Goal: Navigation & Orientation: Find specific page/section

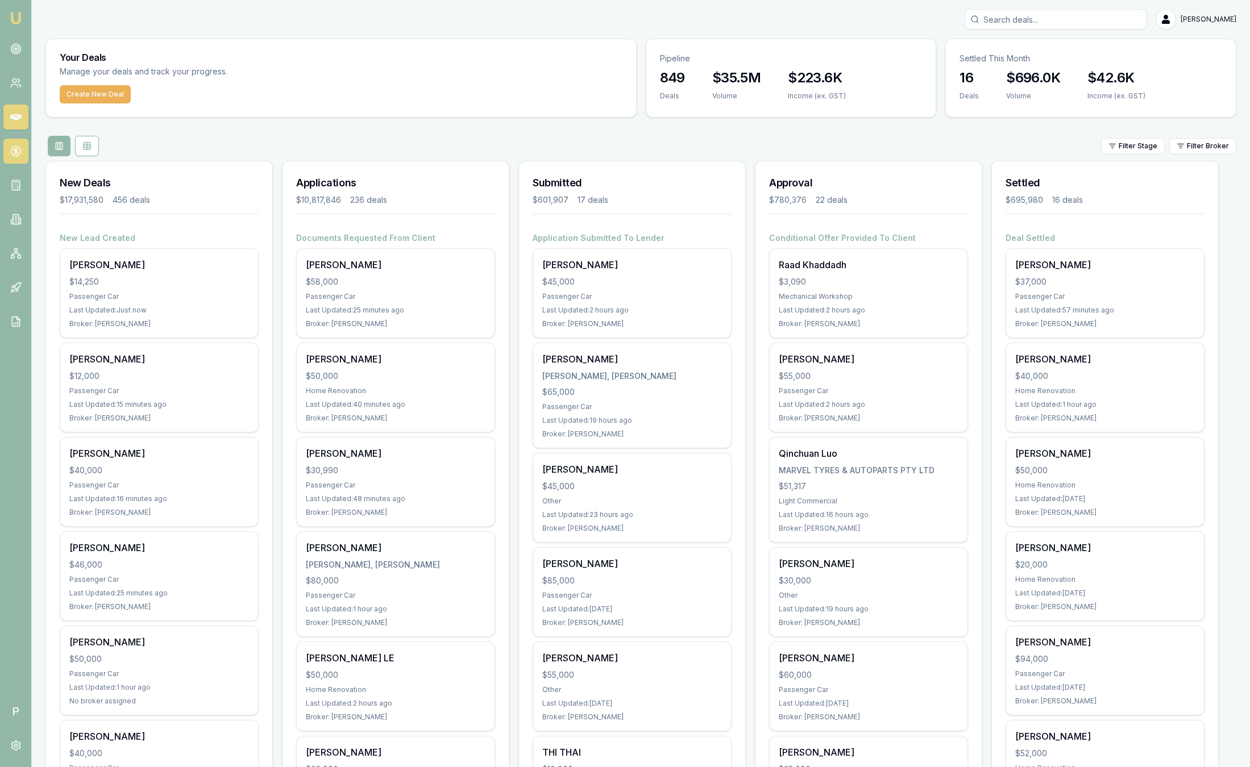
click at [22, 148] on link at bounding box center [15, 151] width 25 height 25
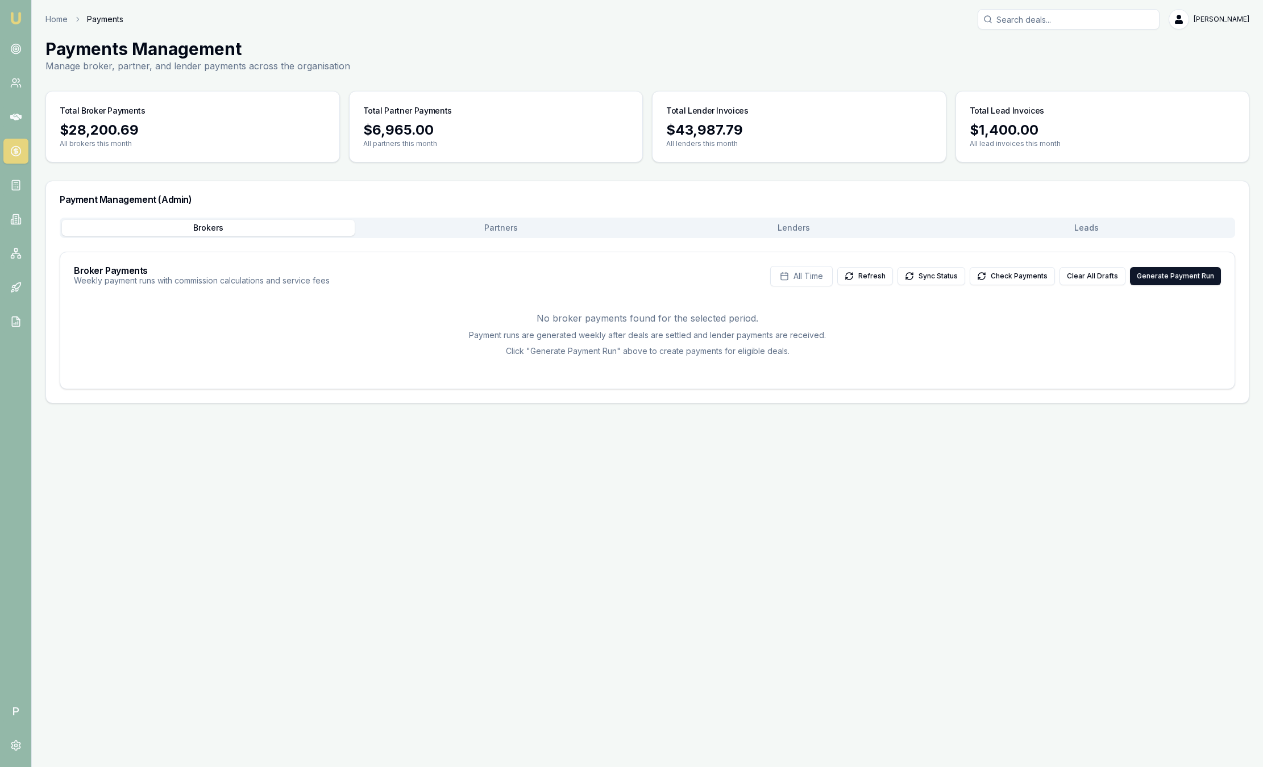
click at [1059, 231] on button "Leads" at bounding box center [1086, 228] width 293 height 16
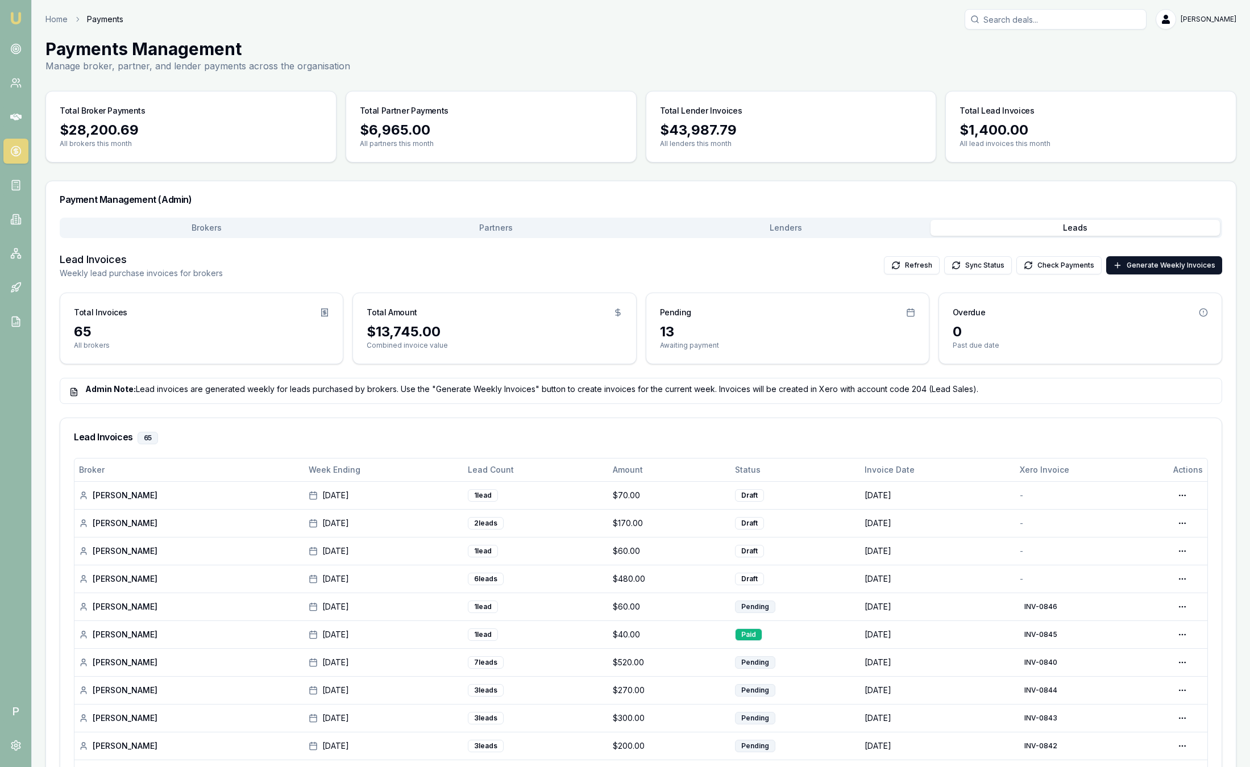
click at [13, 16] on img at bounding box center [16, 18] width 14 height 14
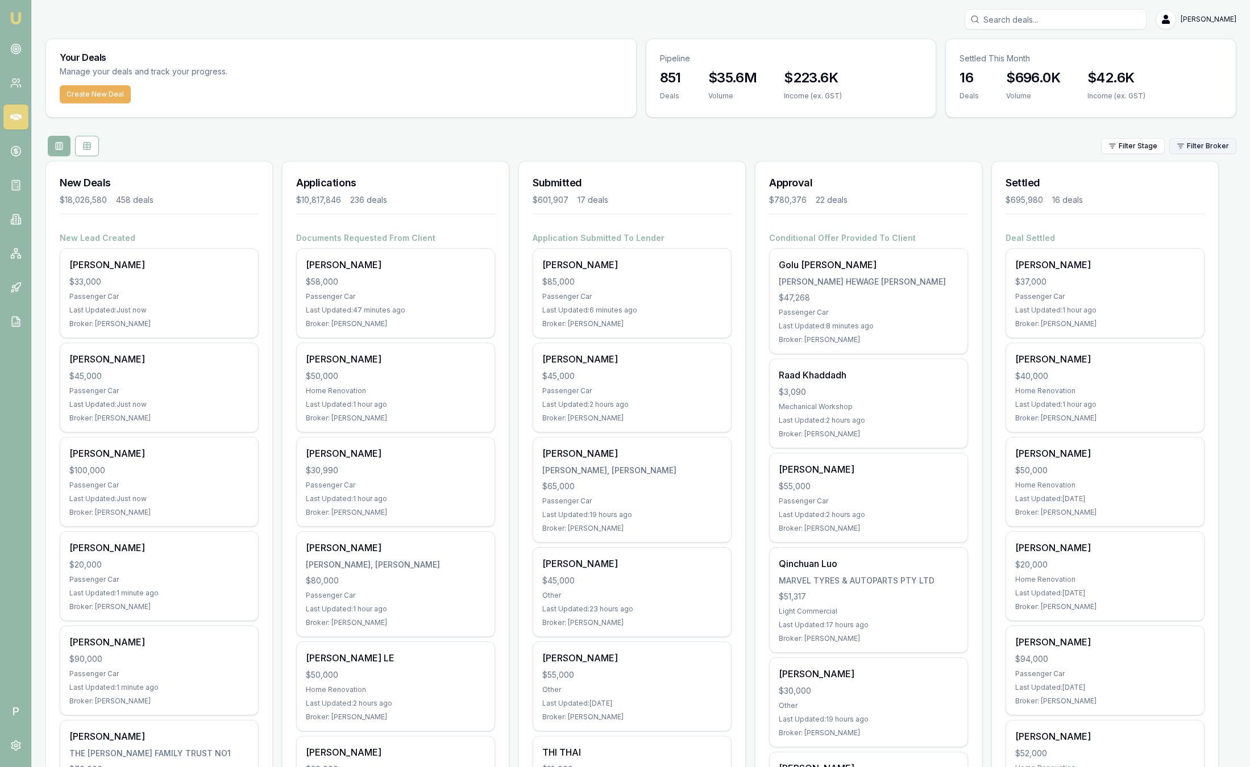
click at [1220, 142] on html "Emu Broker P Sam Crouch Toggle Menu Your Deals Manage your deals and track your…" at bounding box center [625, 383] width 1250 height 767
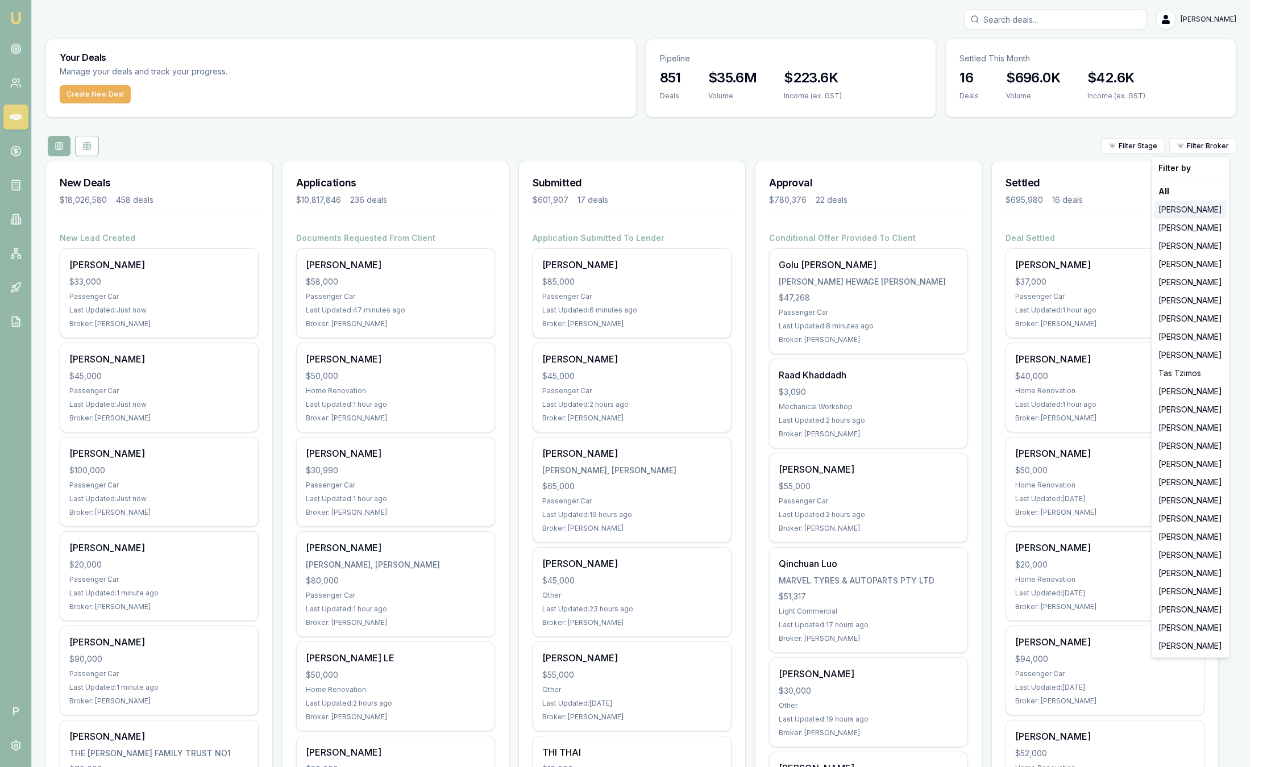
click at [1207, 205] on div "[PERSON_NAME]" at bounding box center [1190, 210] width 73 height 18
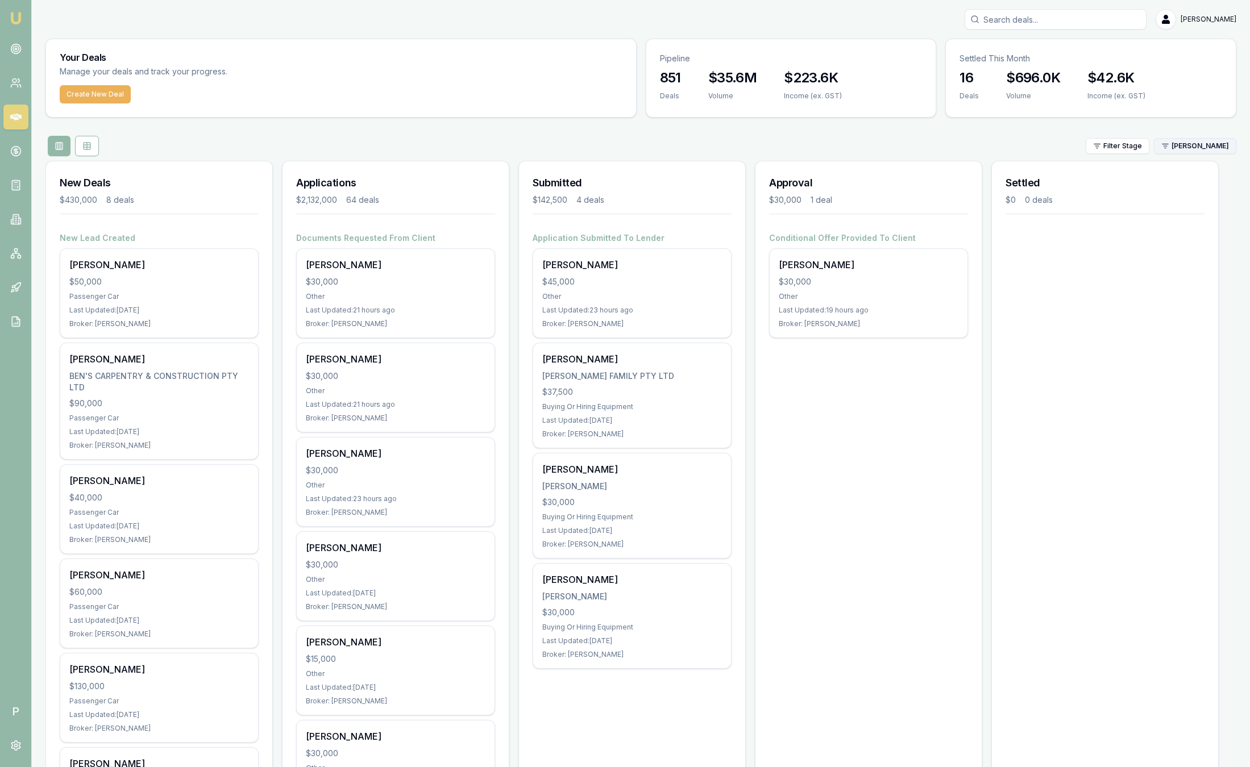
click at [1178, 147] on html "Emu Broker P Sam Crouch Toggle Menu Your Deals Manage your deals and track your…" at bounding box center [625, 383] width 1250 height 767
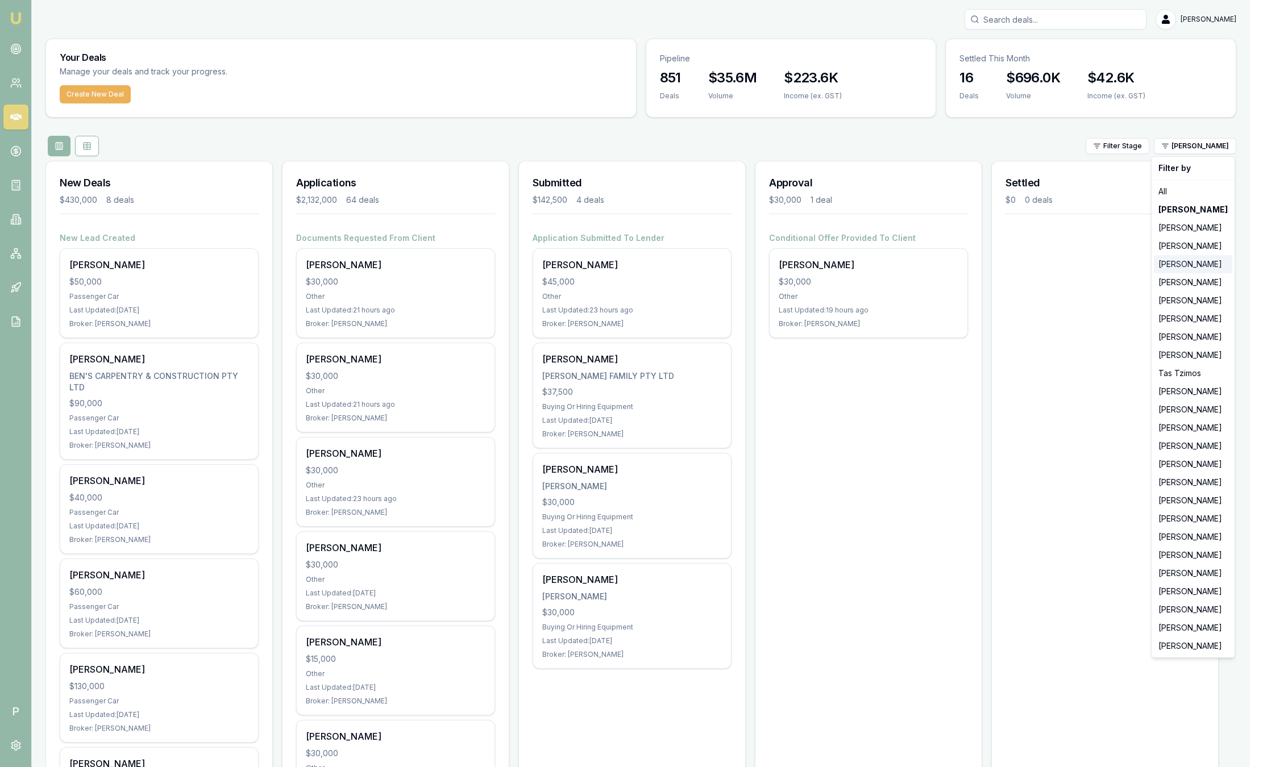
click at [1178, 268] on div "[PERSON_NAME]" at bounding box center [1193, 264] width 78 height 18
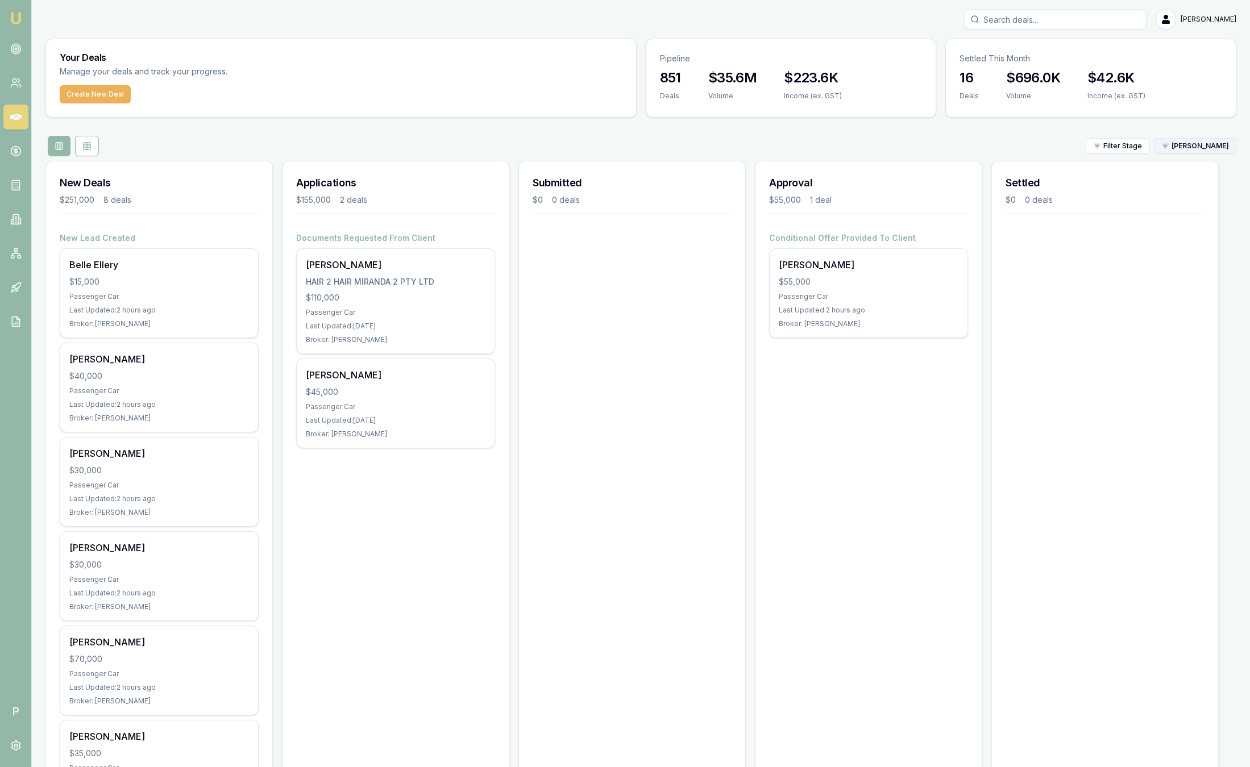
click at [1190, 152] on html "Emu Broker P Sam Crouch Toggle Menu Your Deals Manage your deals and track your…" at bounding box center [625, 383] width 1250 height 767
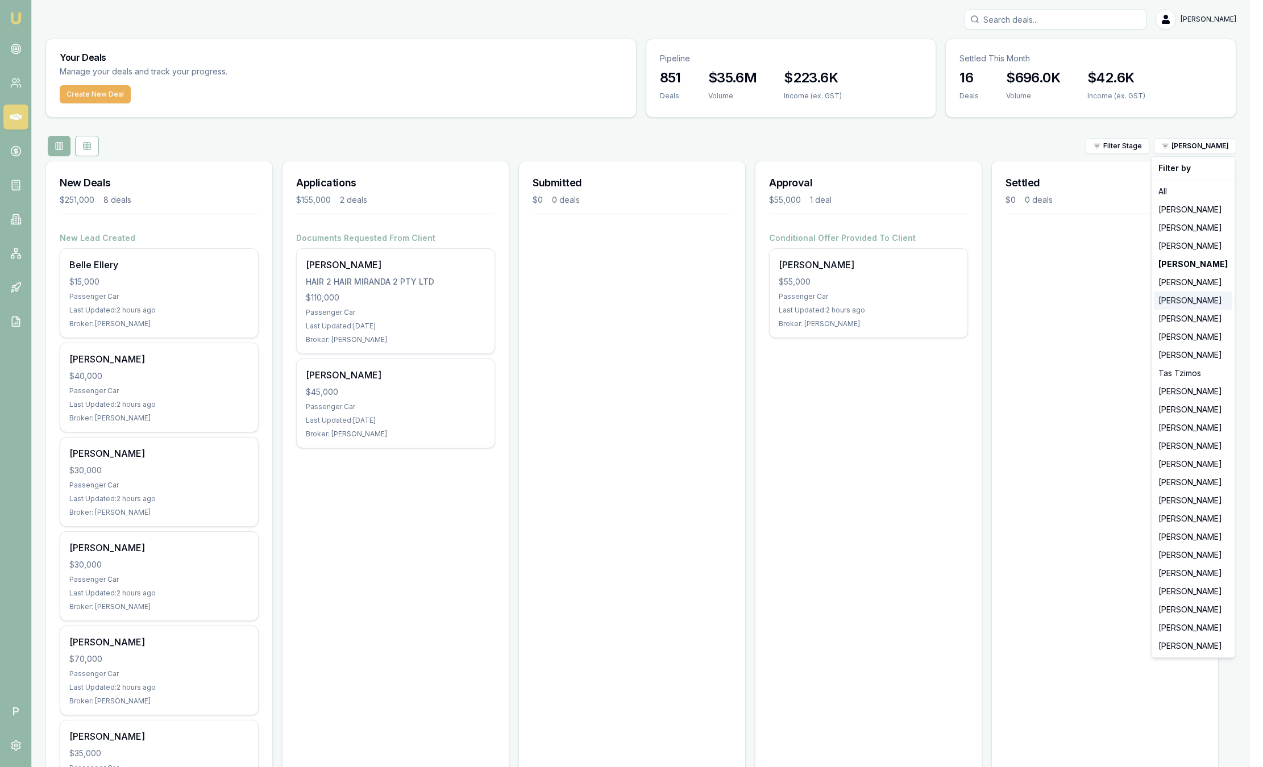
click at [1173, 306] on div "[PERSON_NAME]" at bounding box center [1193, 301] width 78 height 18
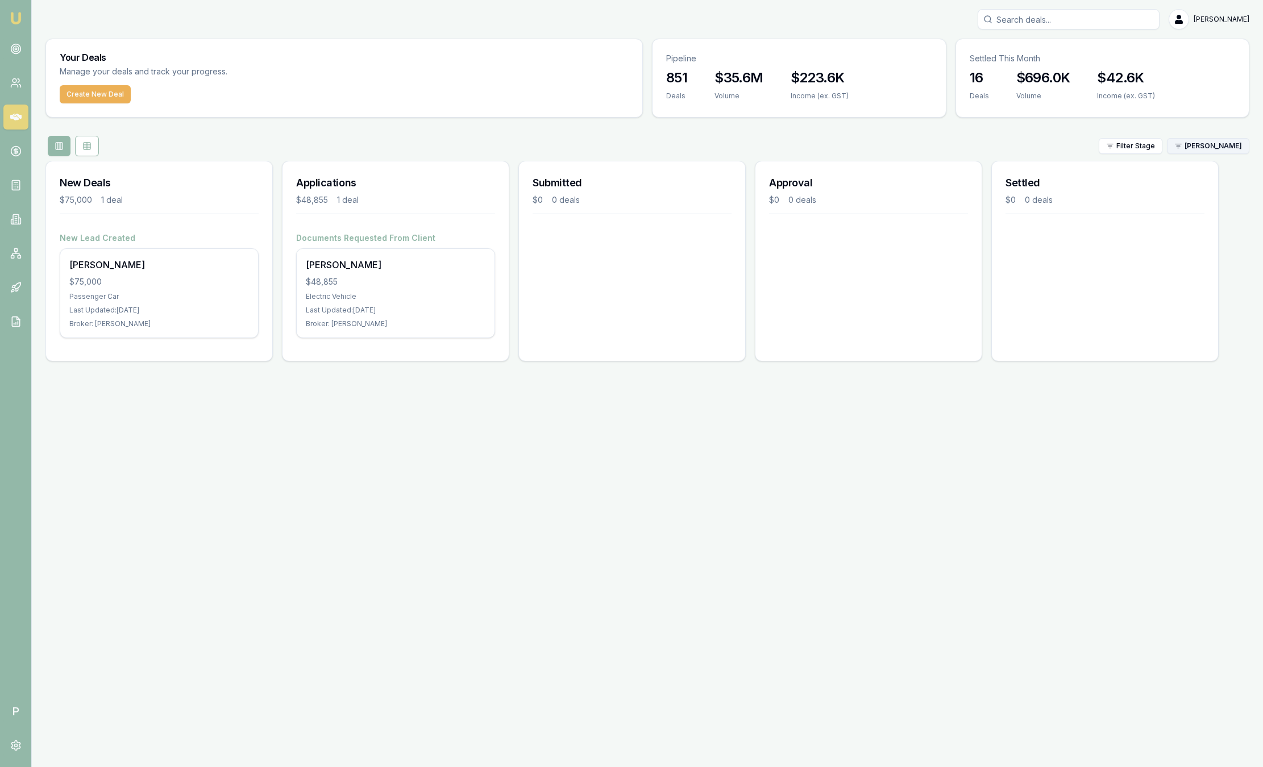
click at [1198, 151] on html "Emu Broker P Sam Crouch Toggle Menu Your Deals Manage your deals and track your…" at bounding box center [631, 383] width 1263 height 767
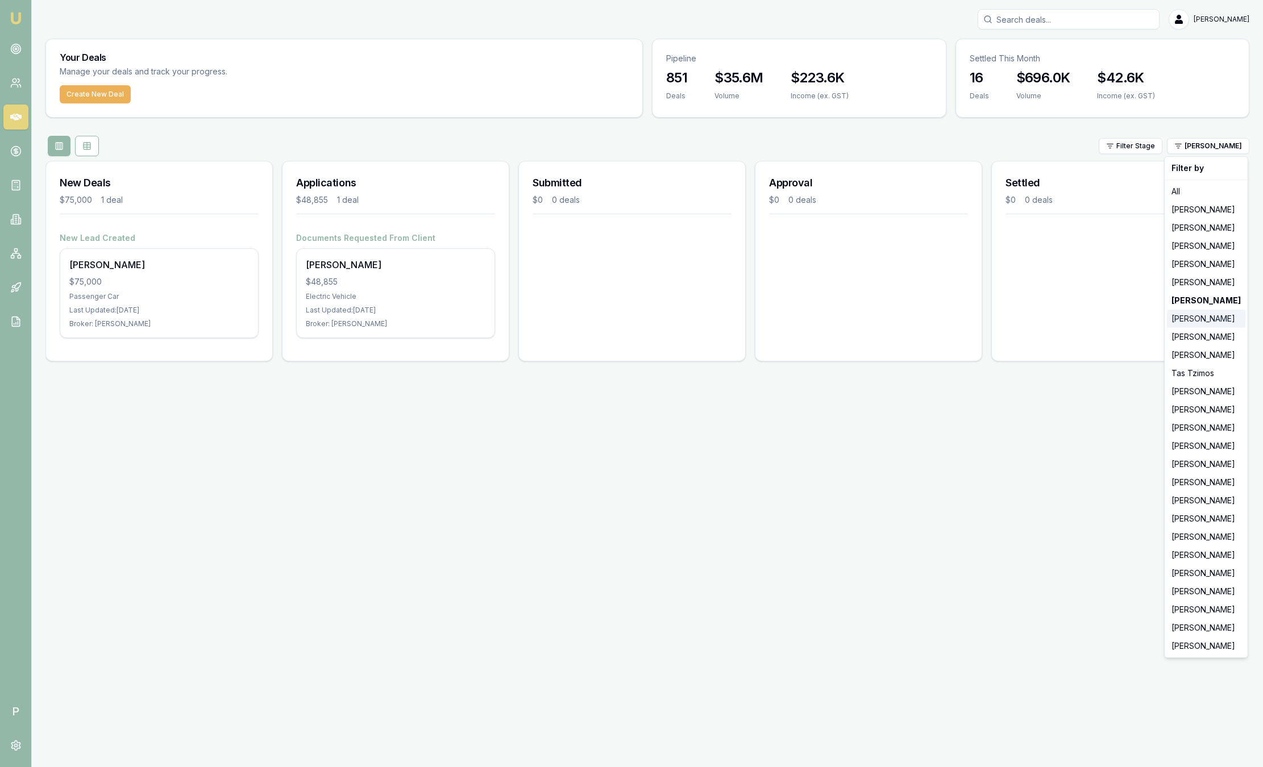
click at [1198, 319] on div "[PERSON_NAME]" at bounding box center [1206, 319] width 78 height 18
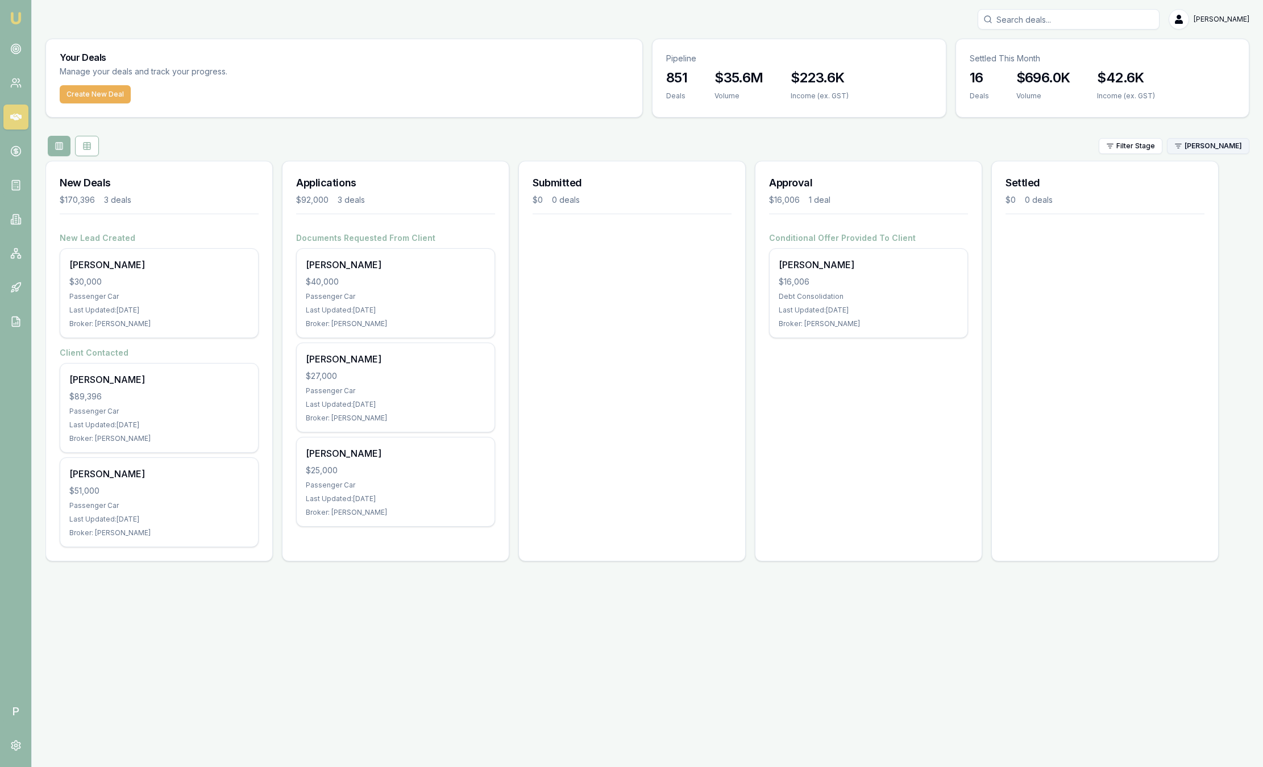
click at [1215, 145] on html "Emu Broker P Sam Crouch Toggle Menu Your Deals Manage your deals and track your…" at bounding box center [631, 383] width 1263 height 767
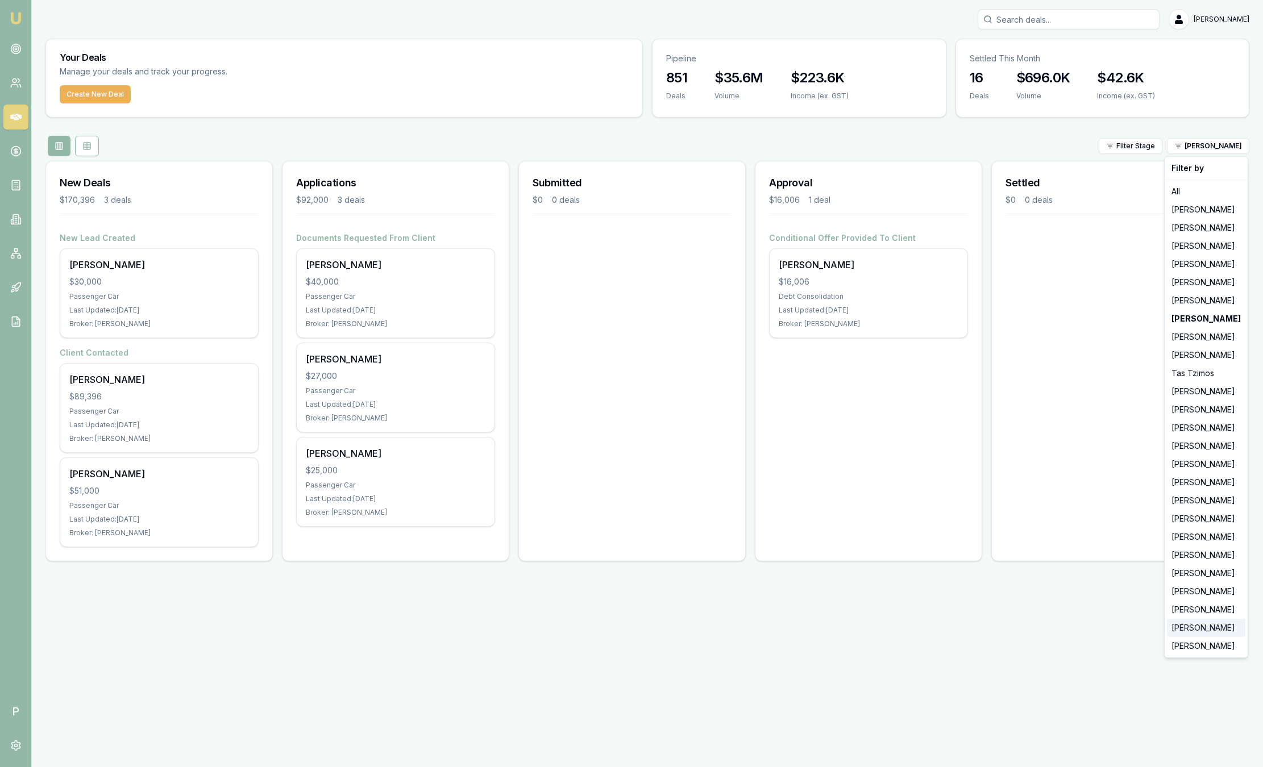
click at [1198, 626] on div "[PERSON_NAME]" at bounding box center [1206, 628] width 78 height 18
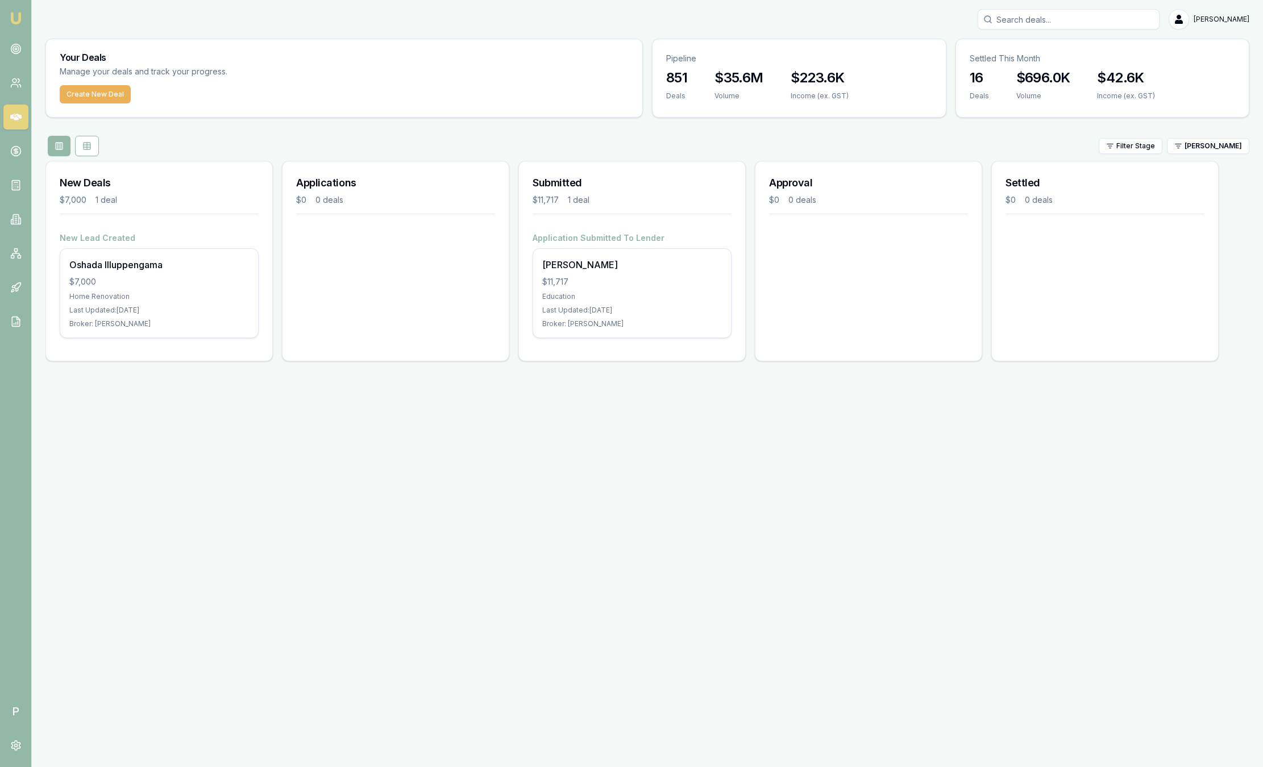
click at [7, 19] on link "Emu Broker" at bounding box center [16, 18] width 18 height 18
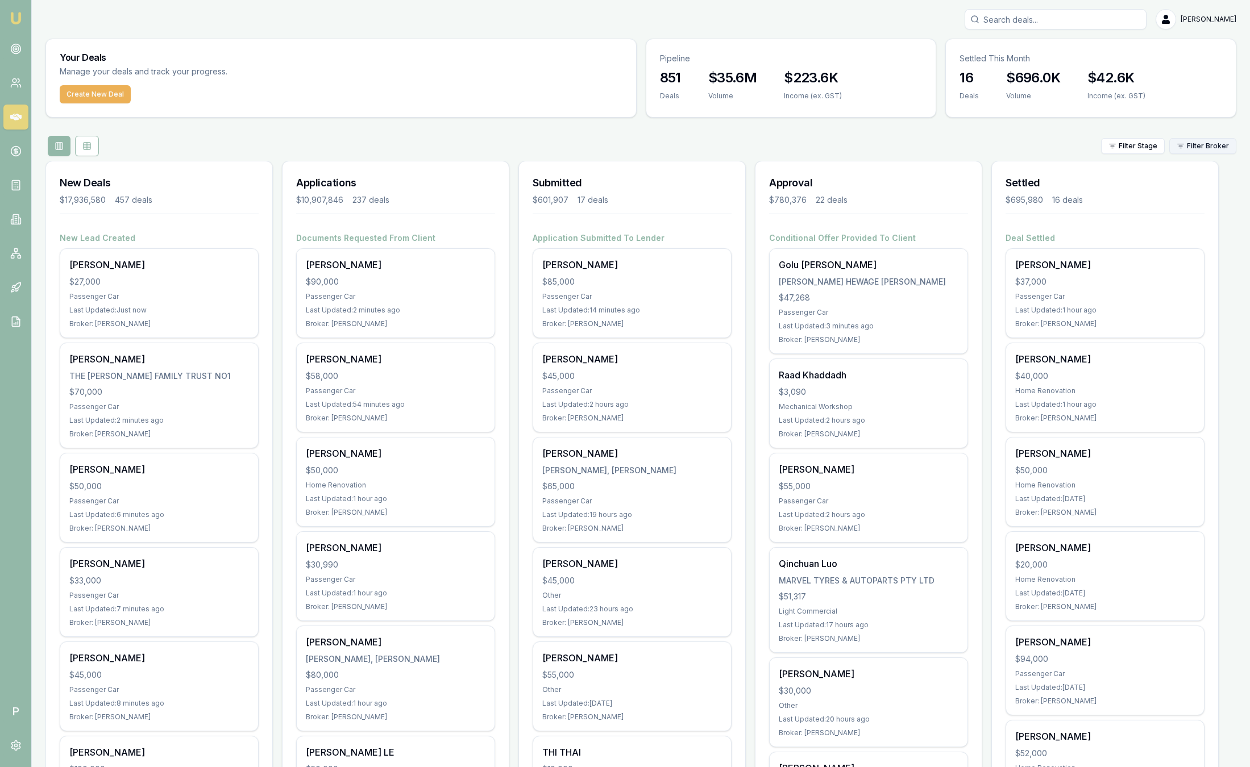
click at [1212, 152] on html "Emu Broker P Sam Crouch Toggle Menu Your Deals Manage your deals and track your…" at bounding box center [625, 383] width 1250 height 767
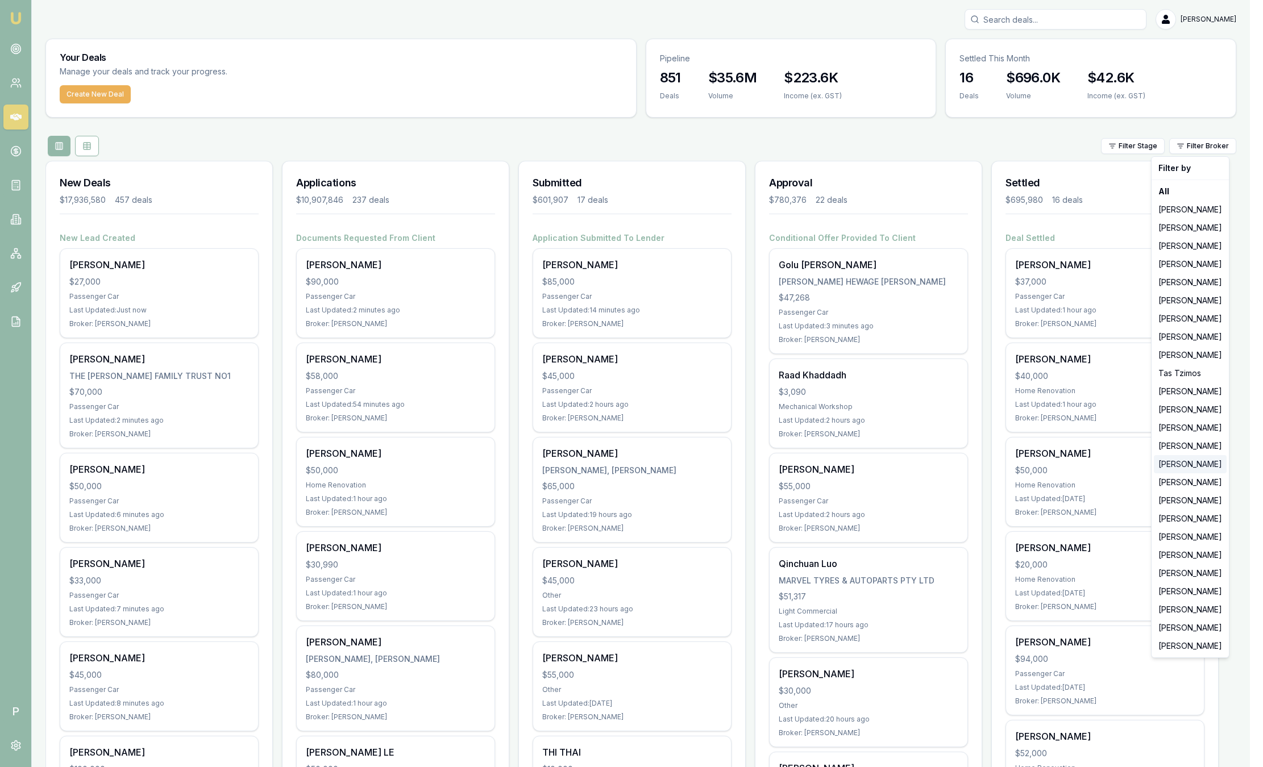
click at [1181, 466] on div "[PERSON_NAME]" at bounding box center [1190, 464] width 73 height 18
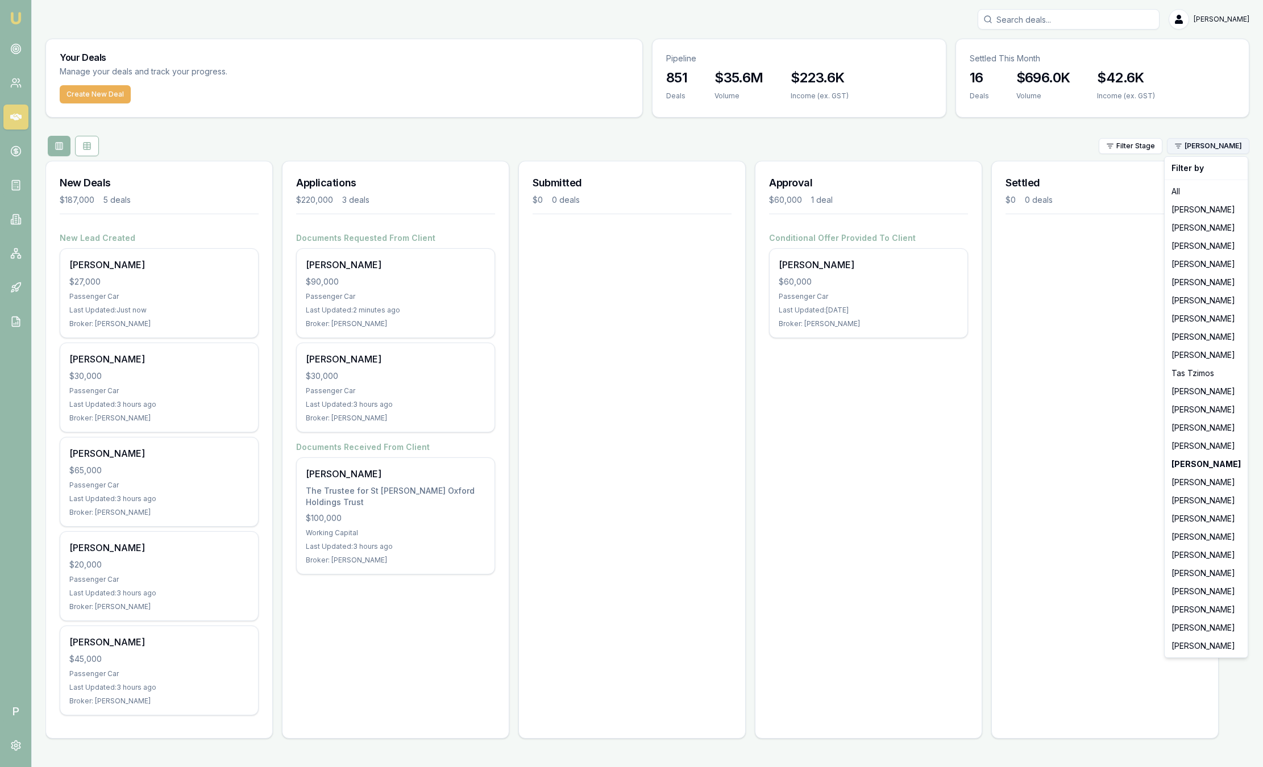
click at [1214, 143] on html "Emu Broker P Sam Crouch Toggle Menu Your Deals Manage your deals and track your…" at bounding box center [631, 383] width 1263 height 767
click at [1191, 558] on div "[PERSON_NAME]" at bounding box center [1206, 555] width 78 height 18
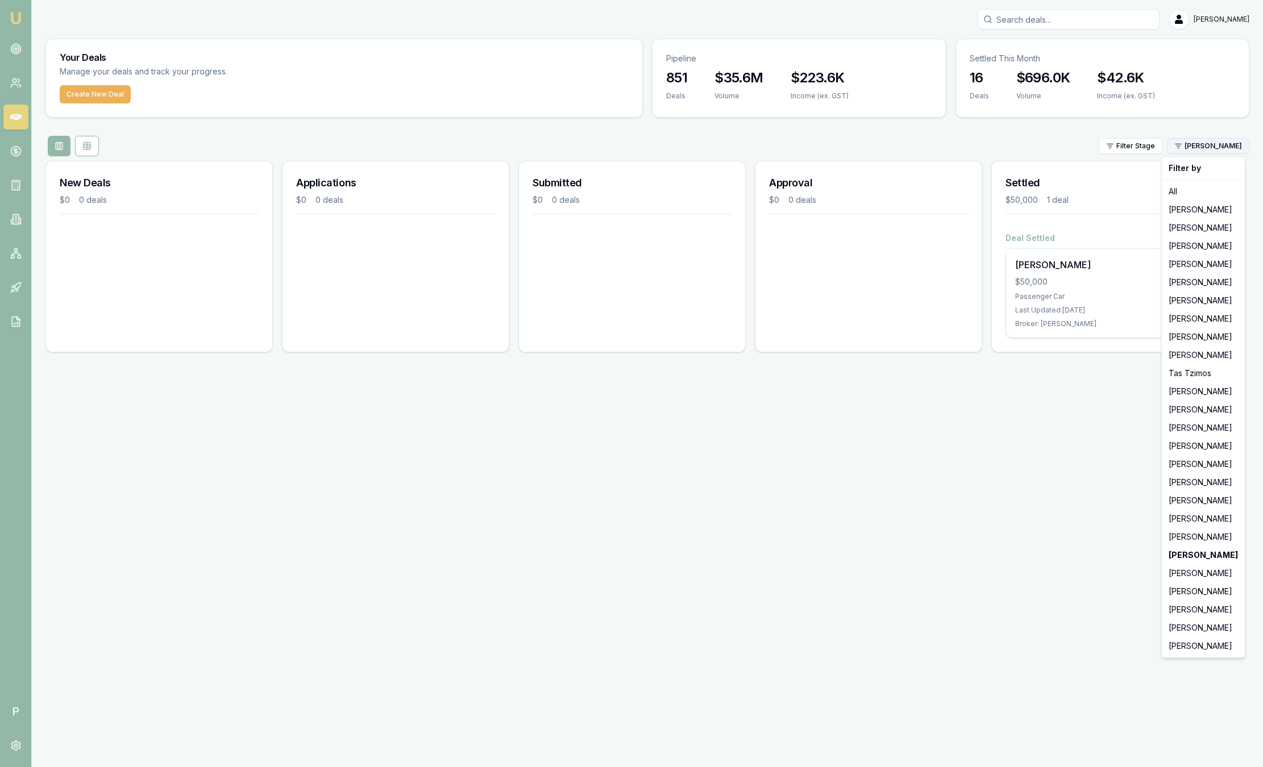
click at [1192, 149] on html "Emu Broker P Sam Crouch Toggle Menu Your Deals Manage your deals and track your…" at bounding box center [631, 383] width 1263 height 767
click at [1187, 539] on div "Ray Guan" at bounding box center [1203, 537] width 78 height 18
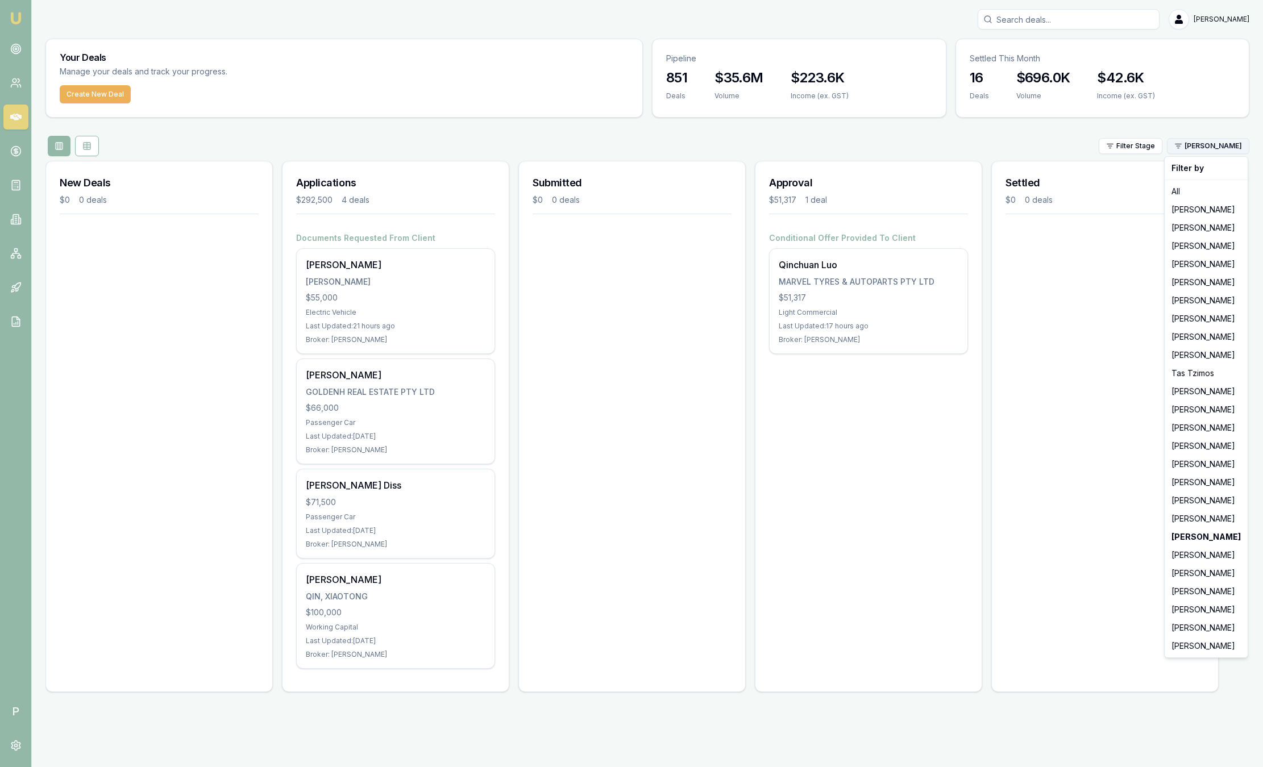
click at [1223, 145] on html "Emu Broker P Sam Crouch Toggle Menu Your Deals Manage your deals and track your…" at bounding box center [631, 383] width 1263 height 767
click at [1189, 522] on div "[PERSON_NAME]" at bounding box center [1206, 519] width 78 height 18
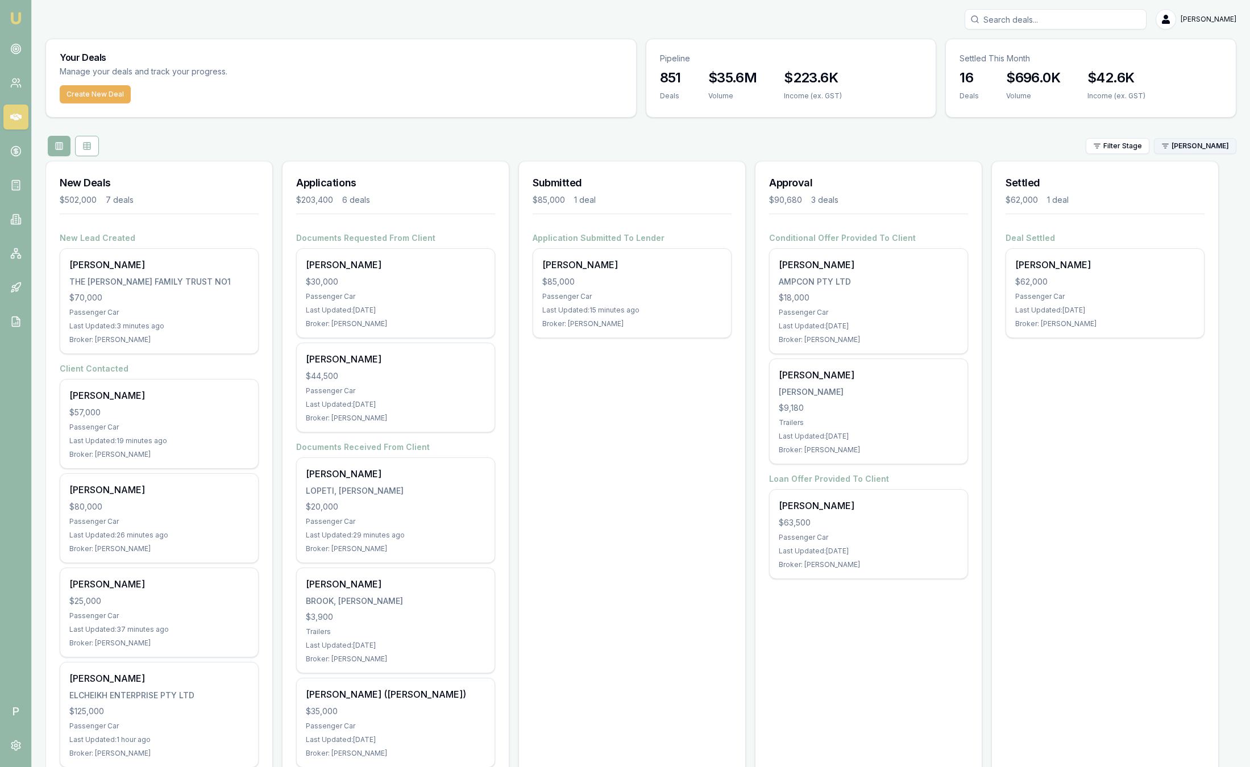
click at [1204, 151] on html "Emu Broker P Sam Crouch Toggle Menu Your Deals Manage your deals and track your…" at bounding box center [625, 383] width 1250 height 767
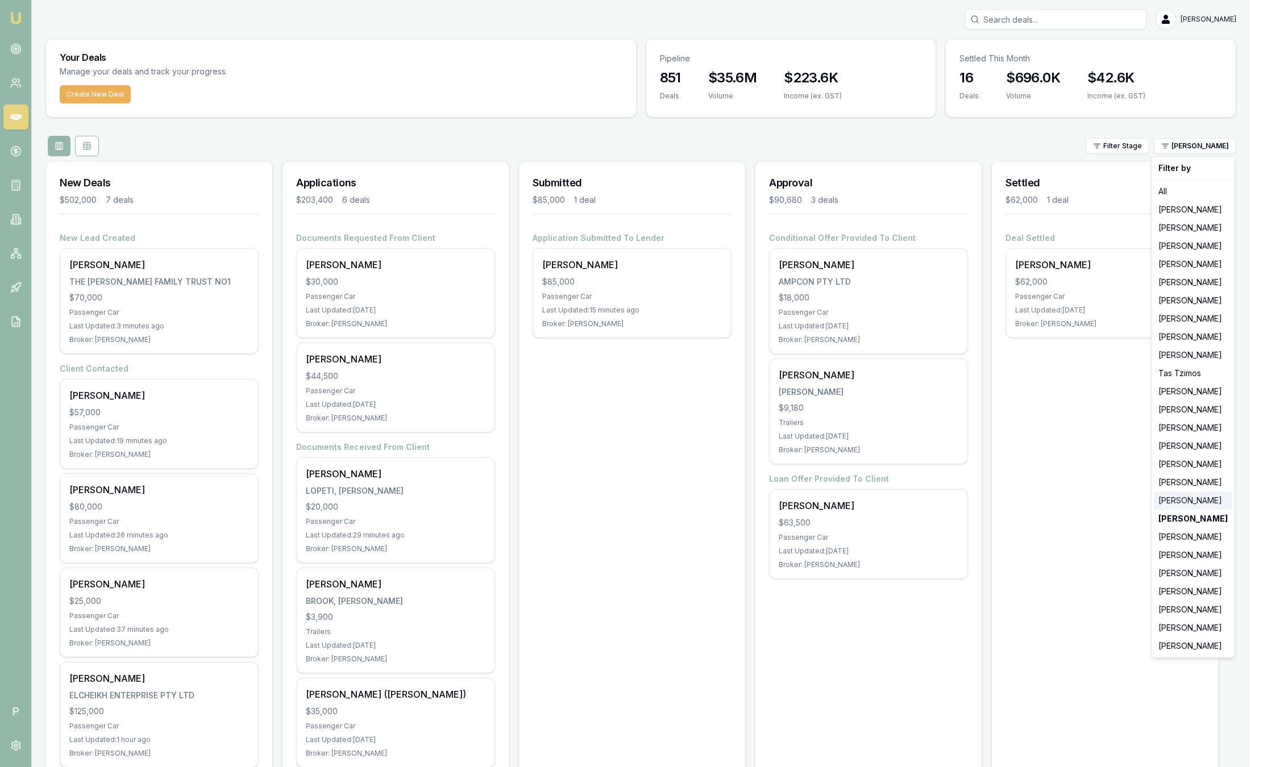
click at [1175, 502] on div "[PERSON_NAME]" at bounding box center [1193, 501] width 78 height 18
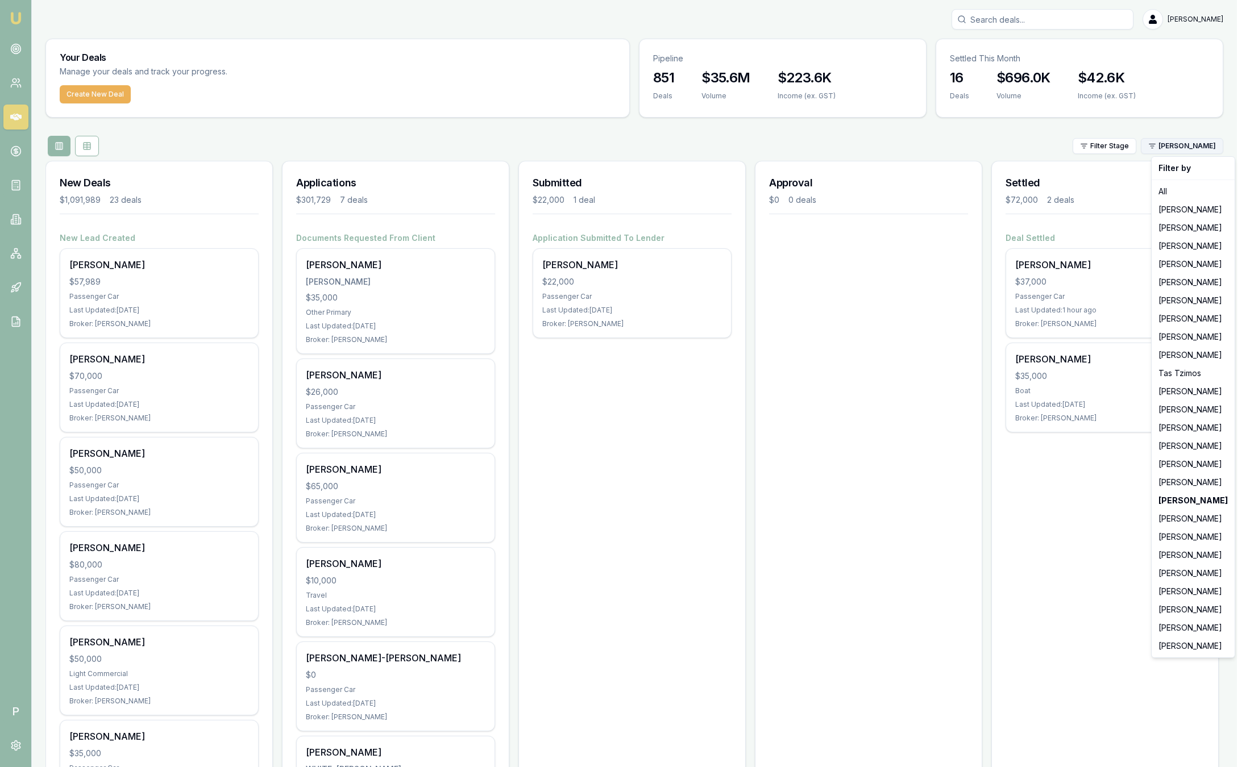
click at [1179, 144] on html "Emu Broker P Sam Crouch Toggle Menu Your Deals Manage your deals and track your…" at bounding box center [625, 383] width 1250 height 767
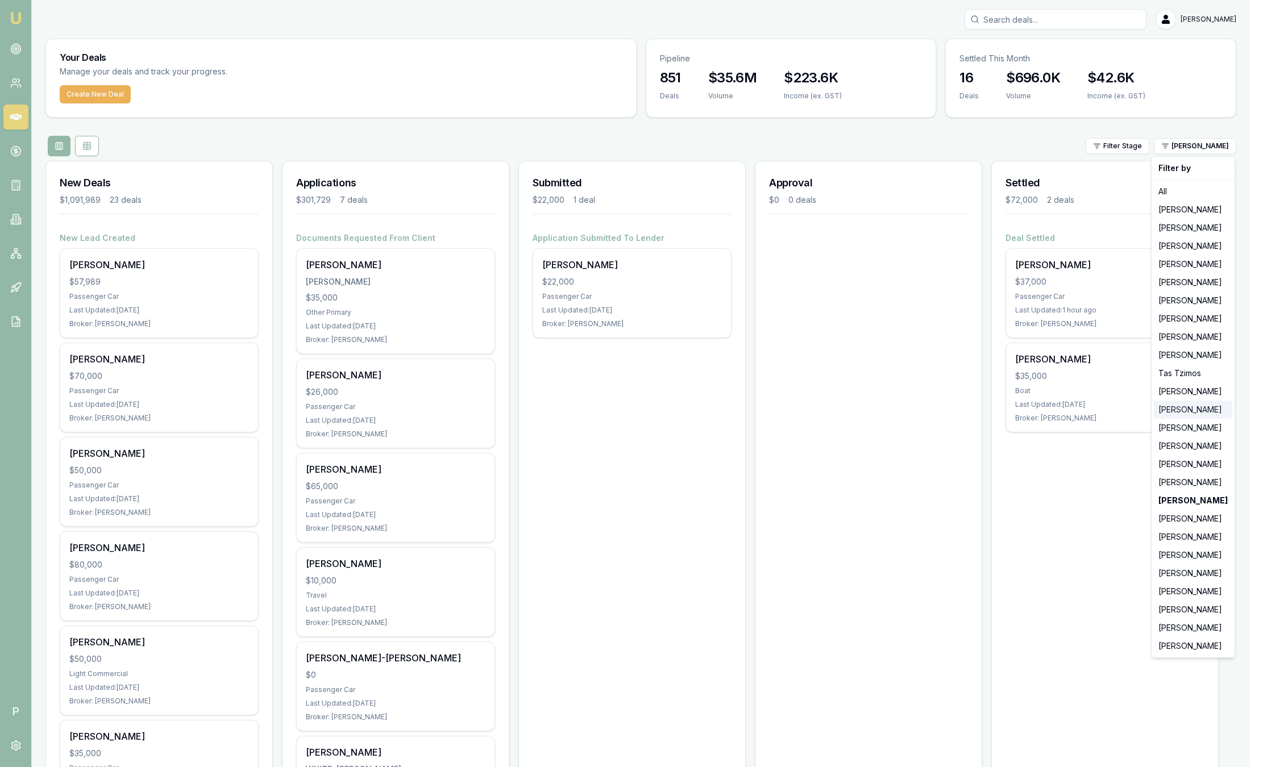
click at [1190, 413] on div "[PERSON_NAME]" at bounding box center [1193, 410] width 78 height 18
